Goal: Information Seeking & Learning: Learn about a topic

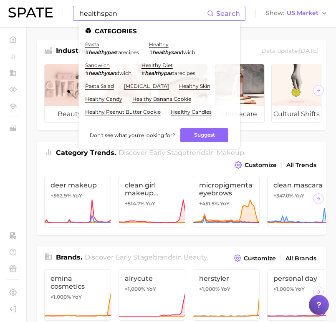
click at [111, 20] on input "healthspan" at bounding box center [142, 13] width 128 height 14
type input "n"
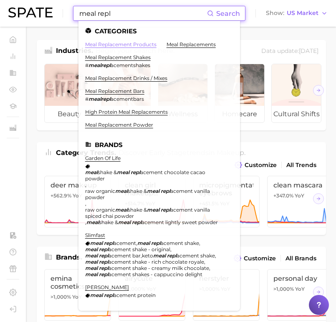
type input "meal repl"
click at [110, 46] on link "meal replacement products" at bounding box center [120, 44] width 71 height 6
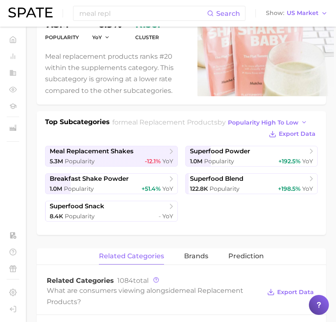
scroll to position [124, 0]
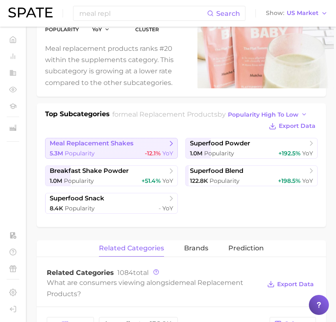
click at [101, 156] on div "5.3m Popularity -12.1% YoY" at bounding box center [111, 154] width 123 height 8
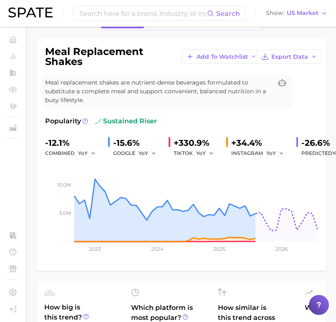
scroll to position [62, 0]
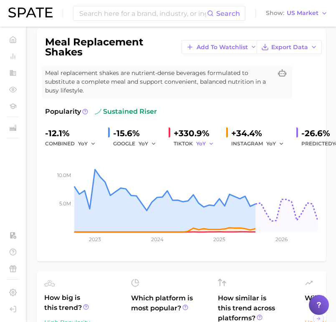
click at [199, 146] on span "YoY" at bounding box center [201, 143] width 10 height 7
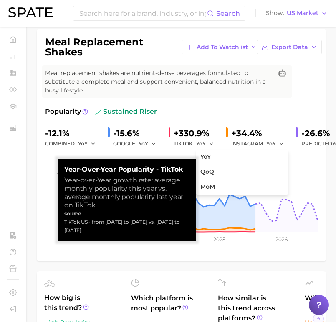
click at [194, 130] on div "+330.9%" at bounding box center [197, 133] width 46 height 13
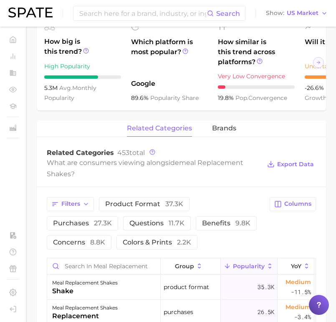
scroll to position [386, 0]
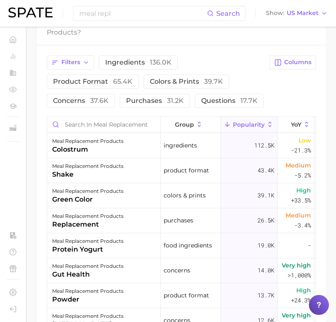
scroll to position [124, 0]
